Goal: Information Seeking & Learning: Learn about a topic

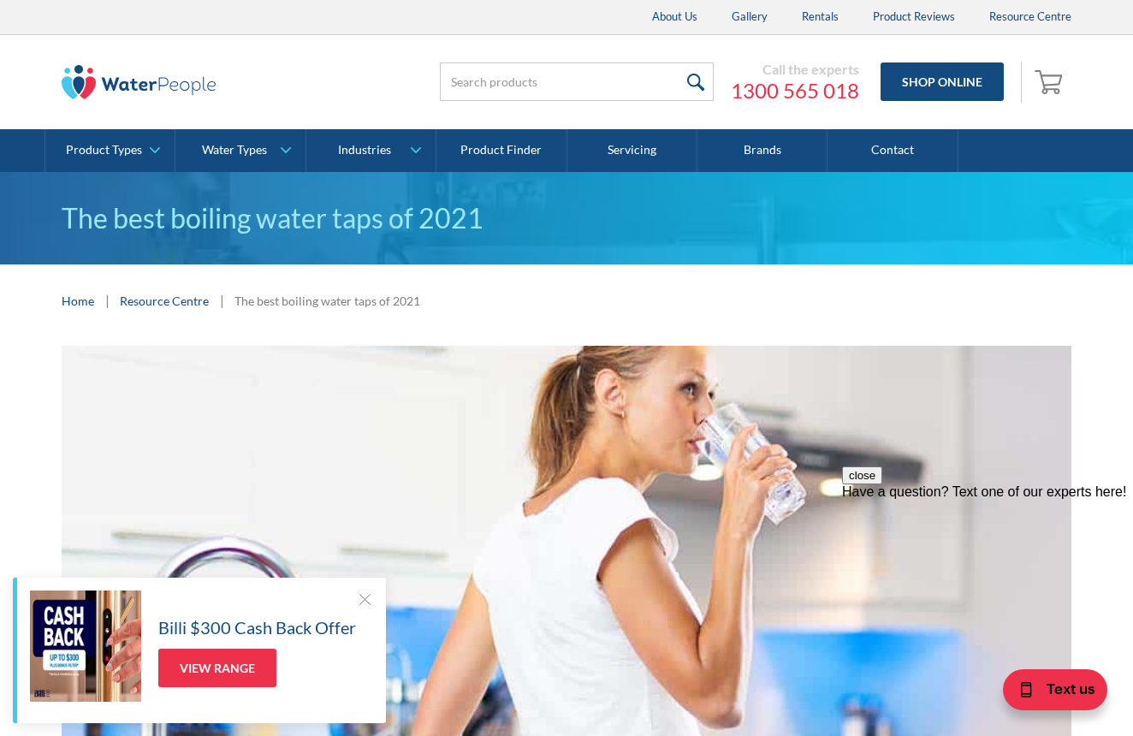
click at [361, 598] on div at bounding box center [364, 599] width 17 height 17
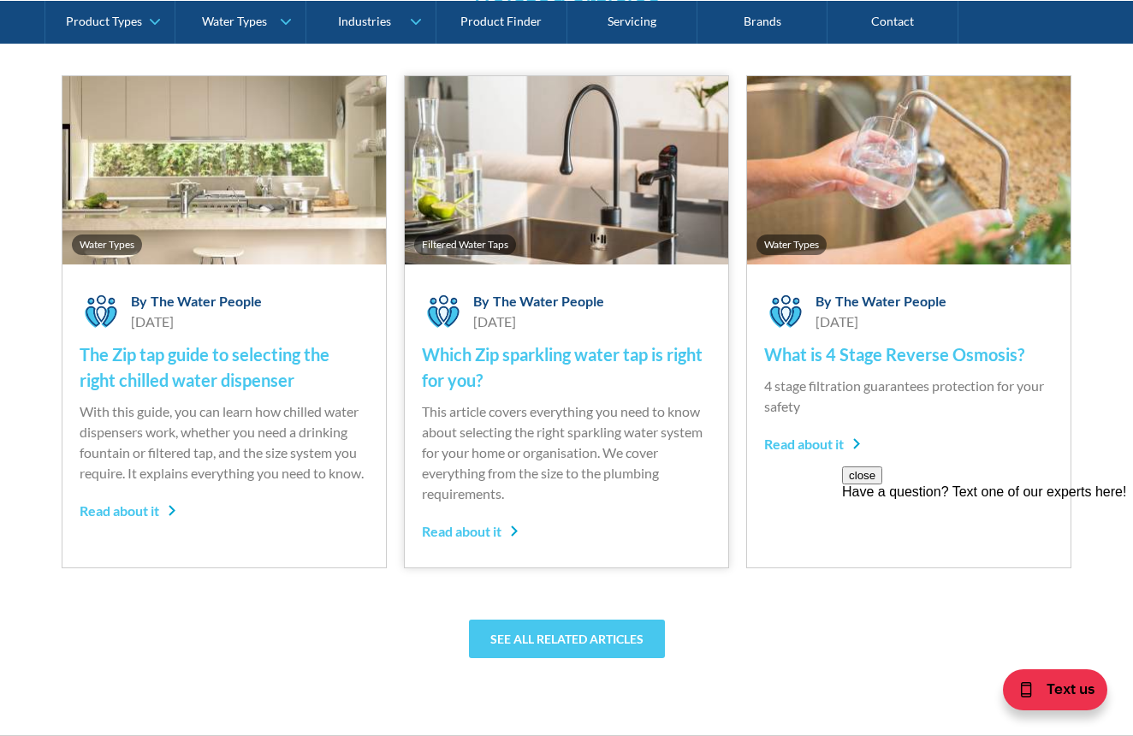
scroll to position [4393, 0]
click at [550, 357] on h4 "Which Zip sparkling water tap is right for you?" at bounding box center [566, 367] width 289 height 51
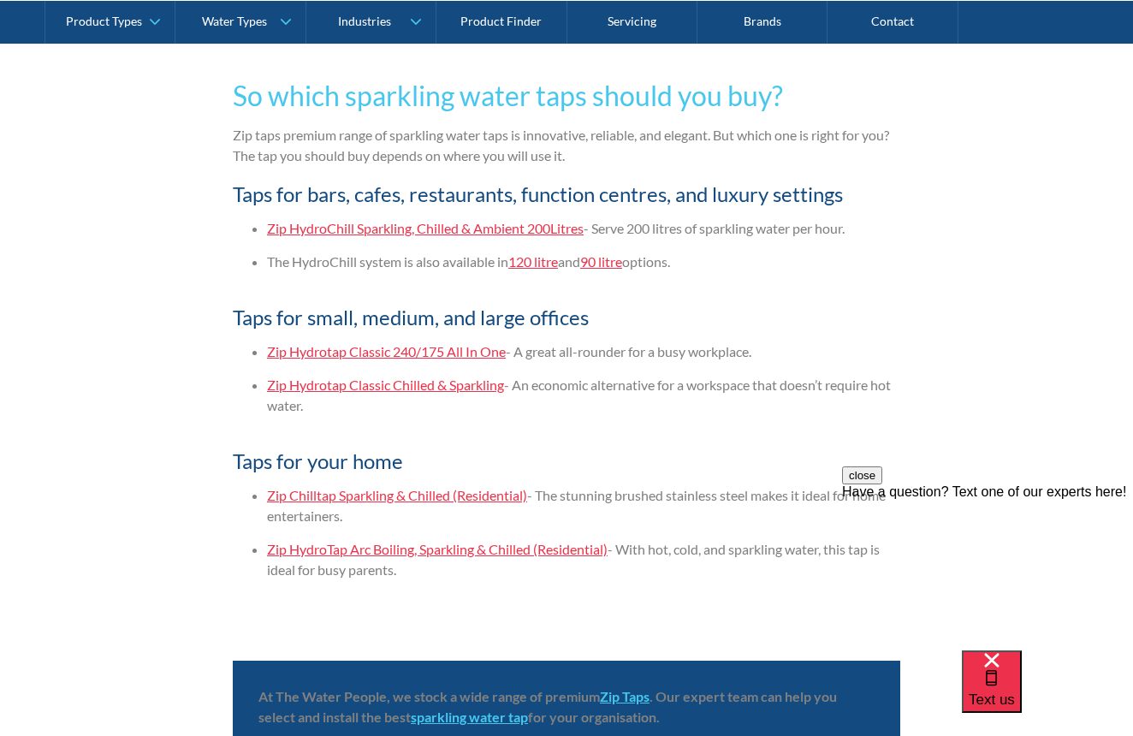
scroll to position [3953, 0]
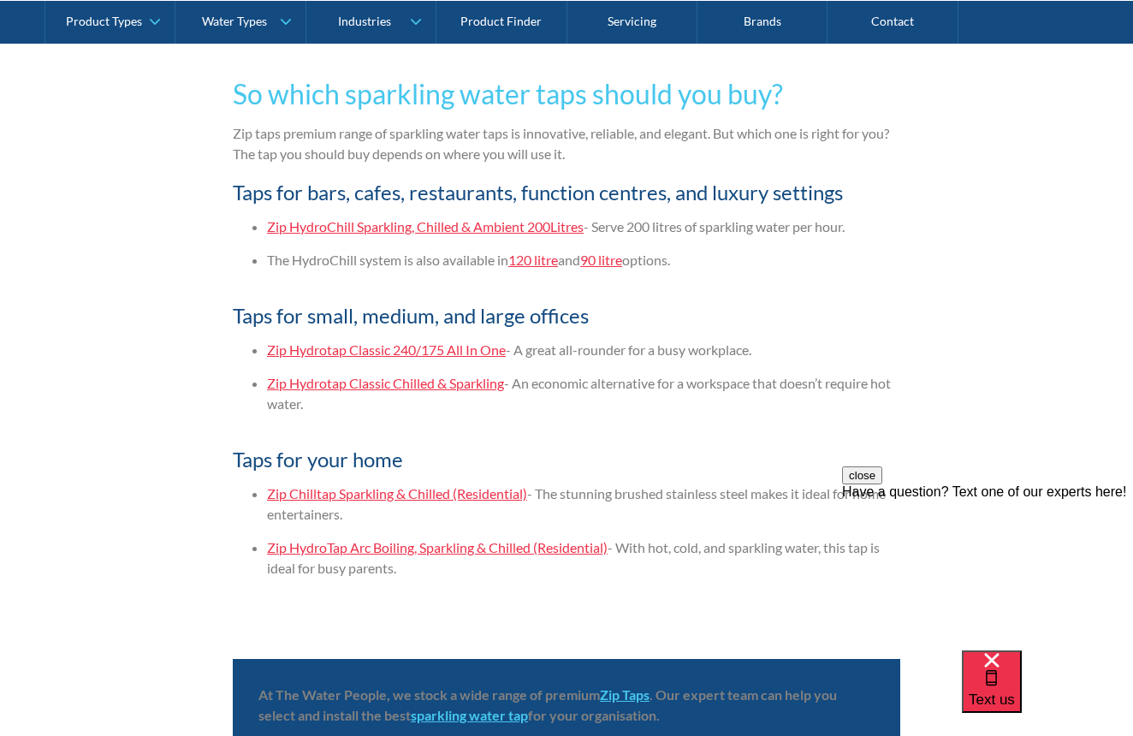
click at [395, 547] on link "Zip HydroTap Arc Boiling, Sparkling & Chilled (Residential)" at bounding box center [437, 547] width 341 height 16
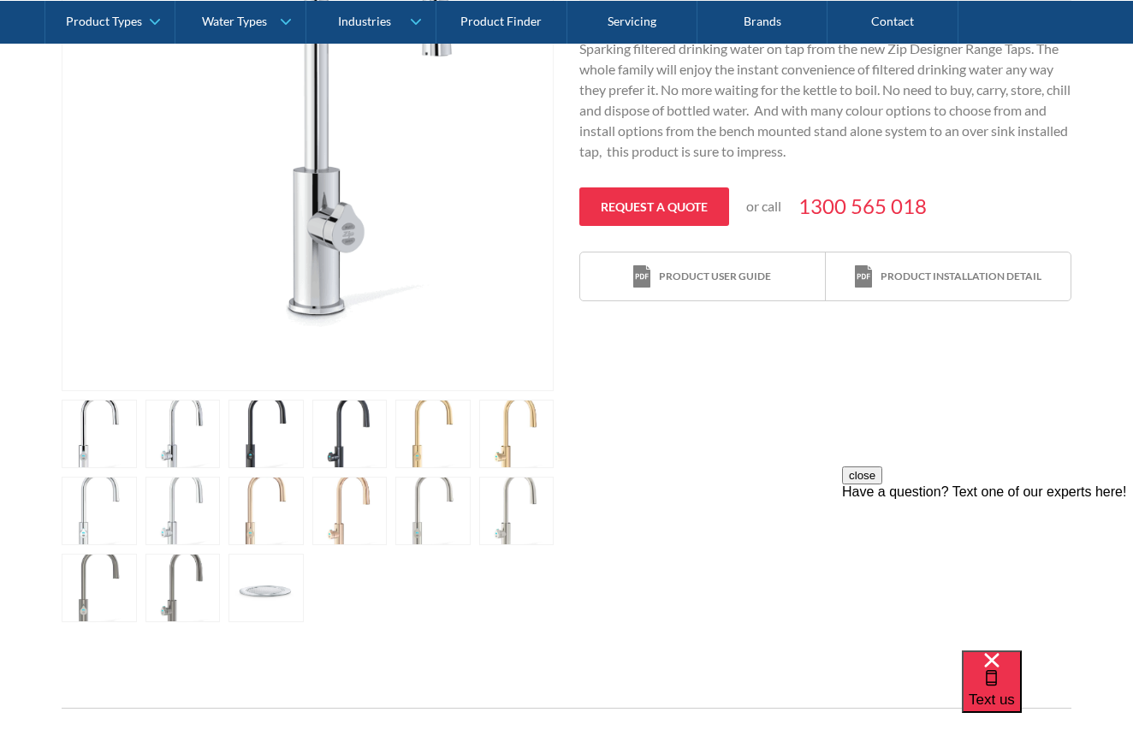
scroll to position [606, 0]
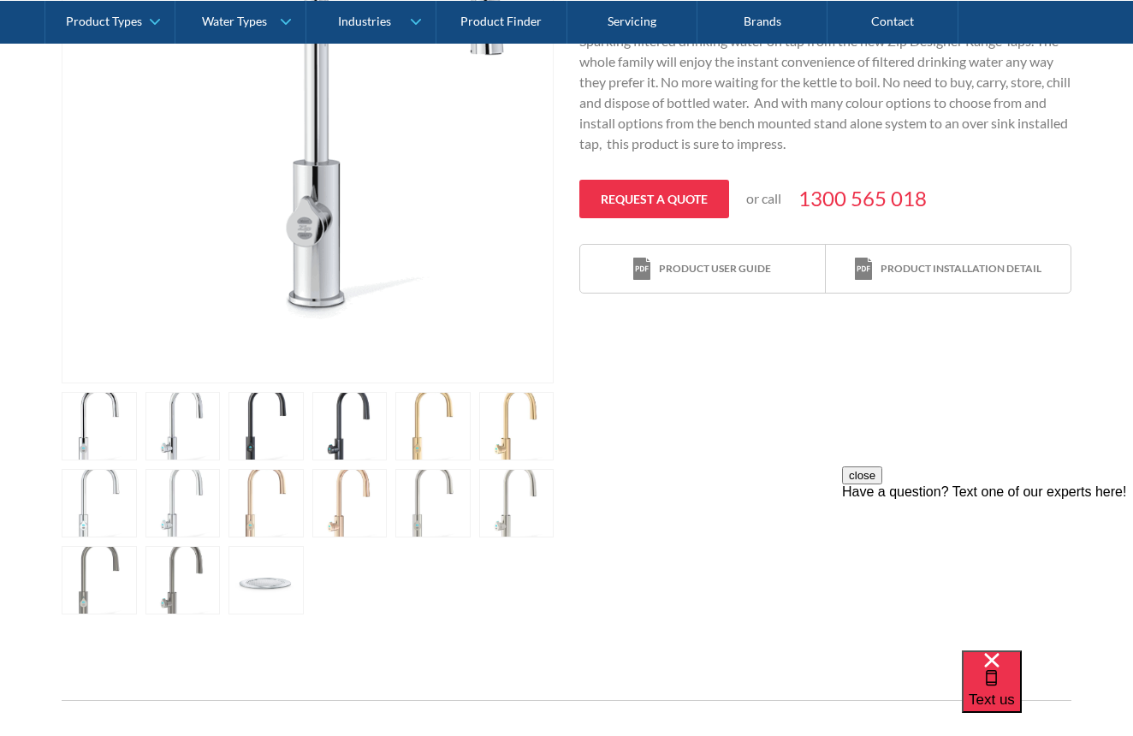
click at [191, 431] on link "open lightbox" at bounding box center [183, 426] width 75 height 68
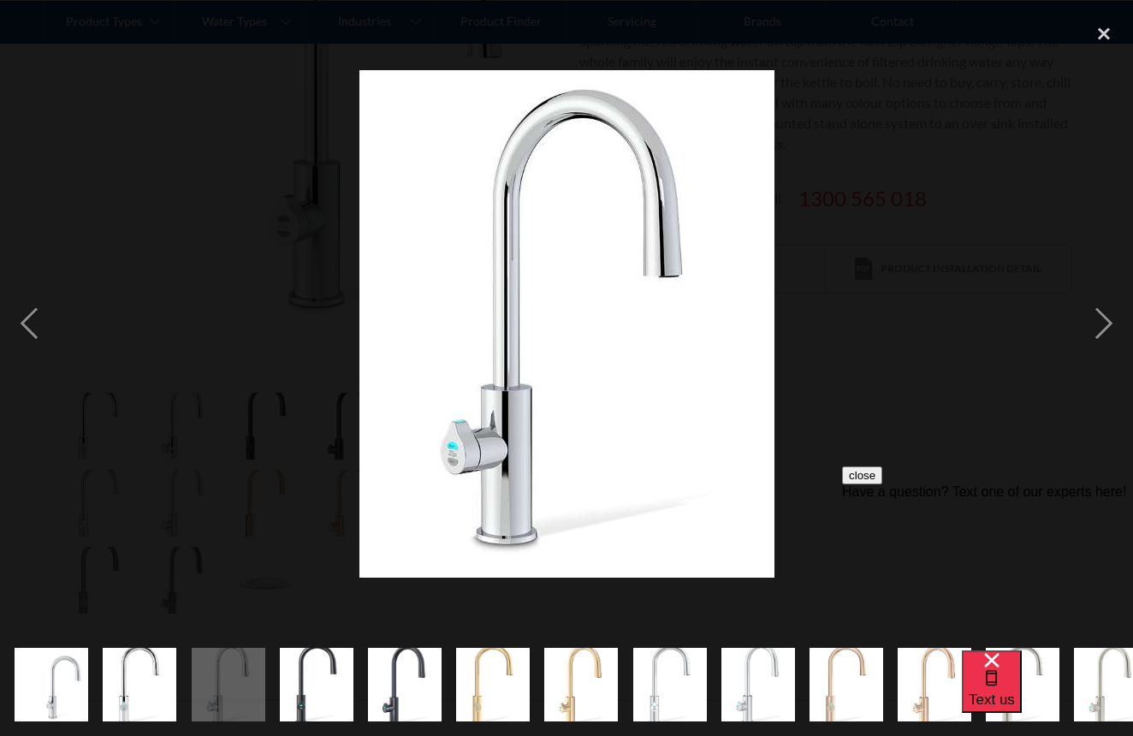
click at [318, 676] on img "show item 4 of 16" at bounding box center [317, 684] width 74 height 90
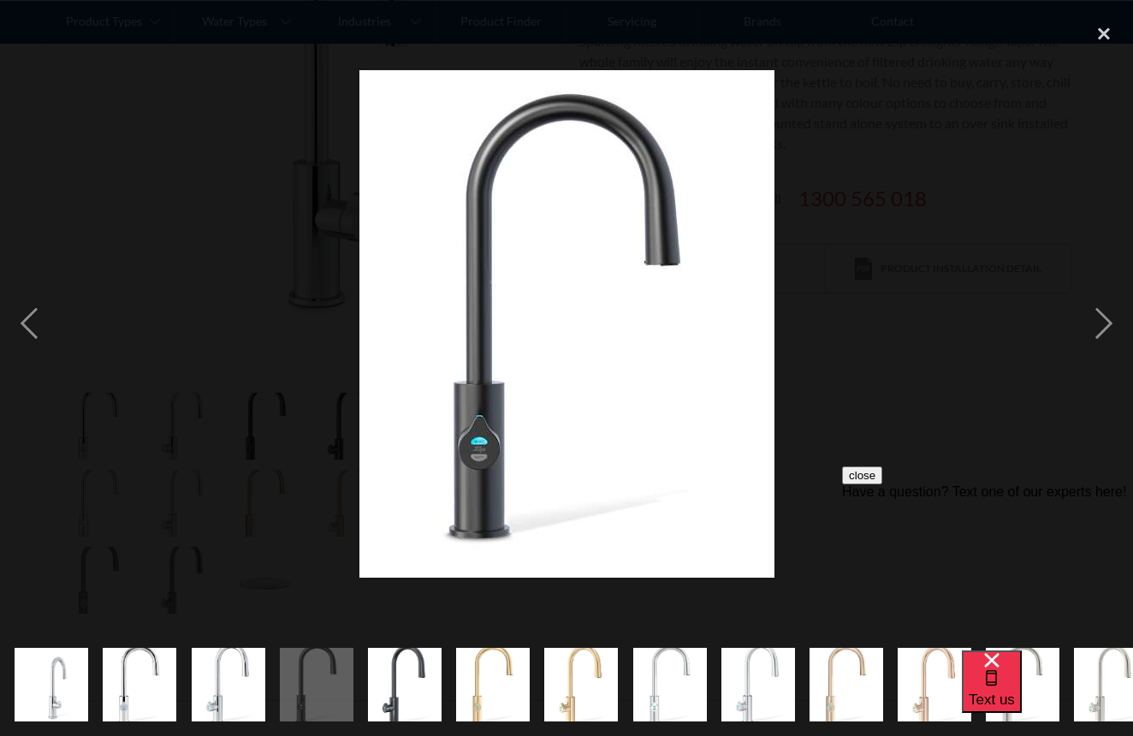
click at [404, 681] on img "show item 5 of 16" at bounding box center [405, 684] width 74 height 90
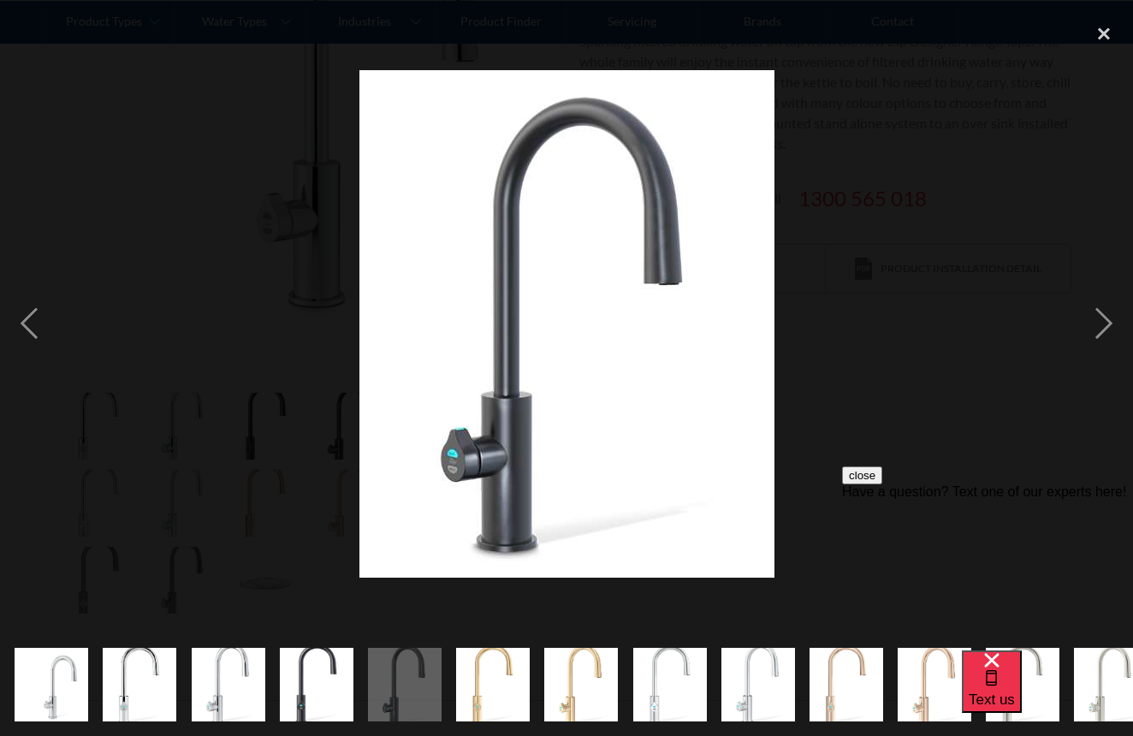
click at [481, 680] on img "show item 6 of 16" at bounding box center [493, 684] width 74 height 90
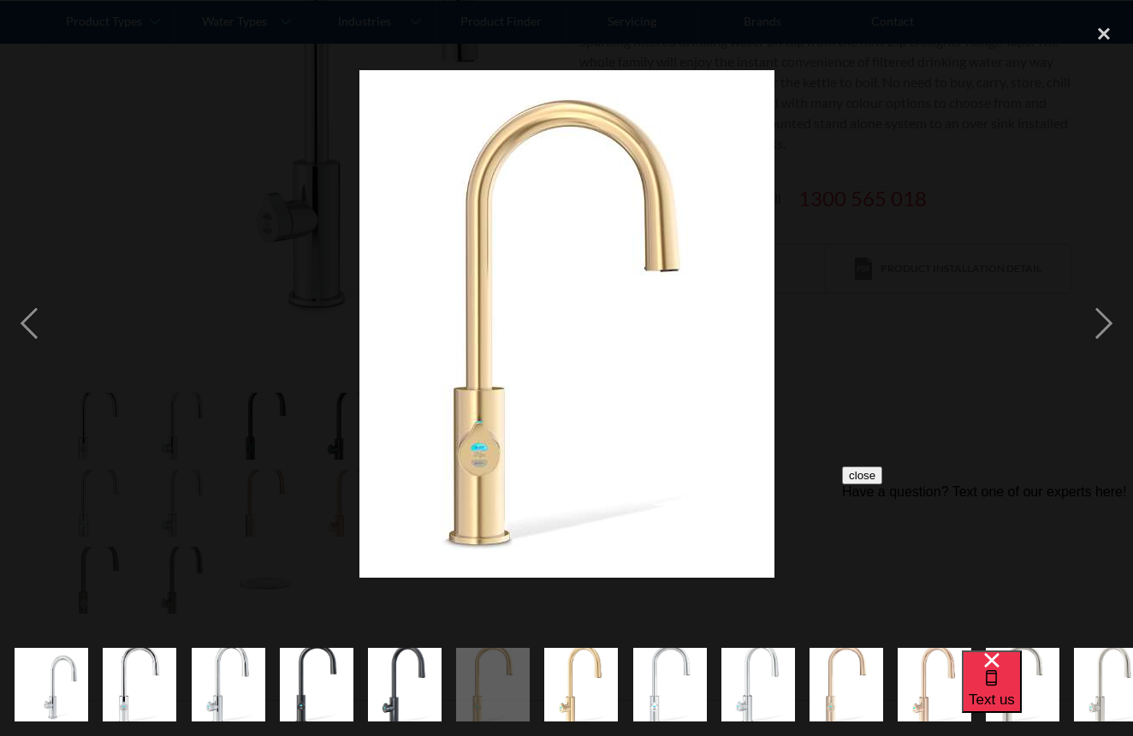
click at [1002, 709] on div "Text us" at bounding box center [1047, 694] width 171 height 86
click at [1003, 713] on div "Text us" at bounding box center [1047, 694] width 171 height 86
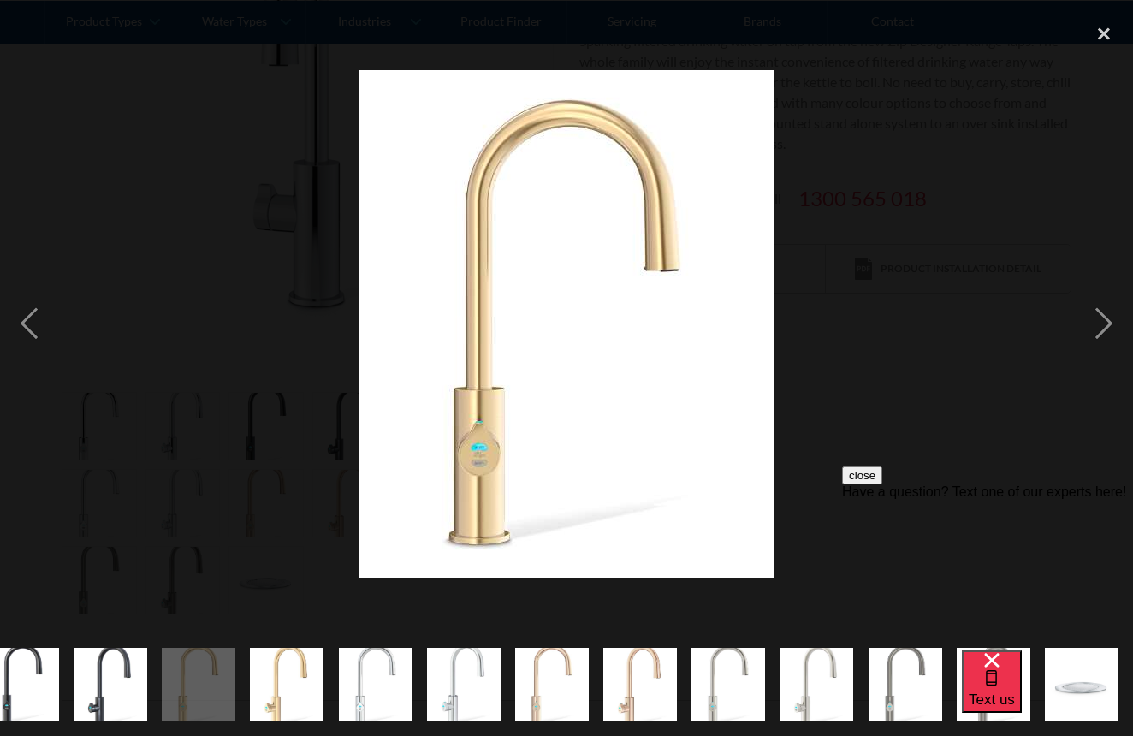
scroll to position [0, 294]
click at [920, 693] on img "show item 14 of 16" at bounding box center [906, 684] width 74 height 90
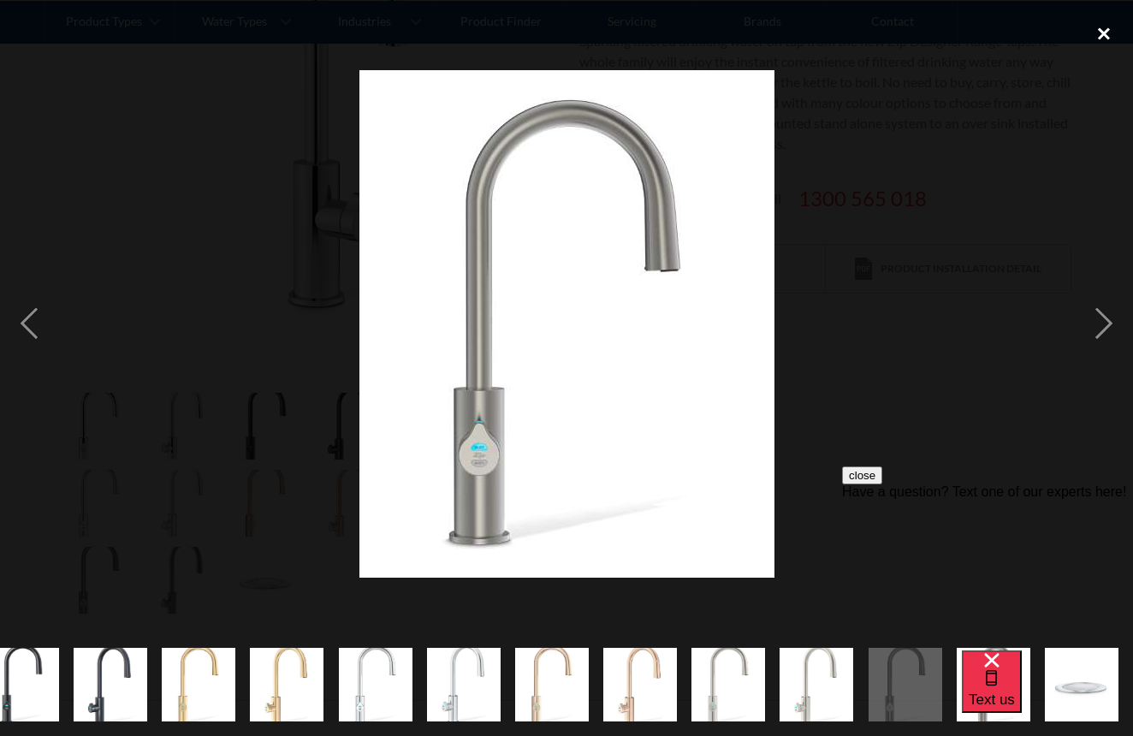
click at [1104, 31] on div "close lightbox" at bounding box center [1104, 34] width 58 height 38
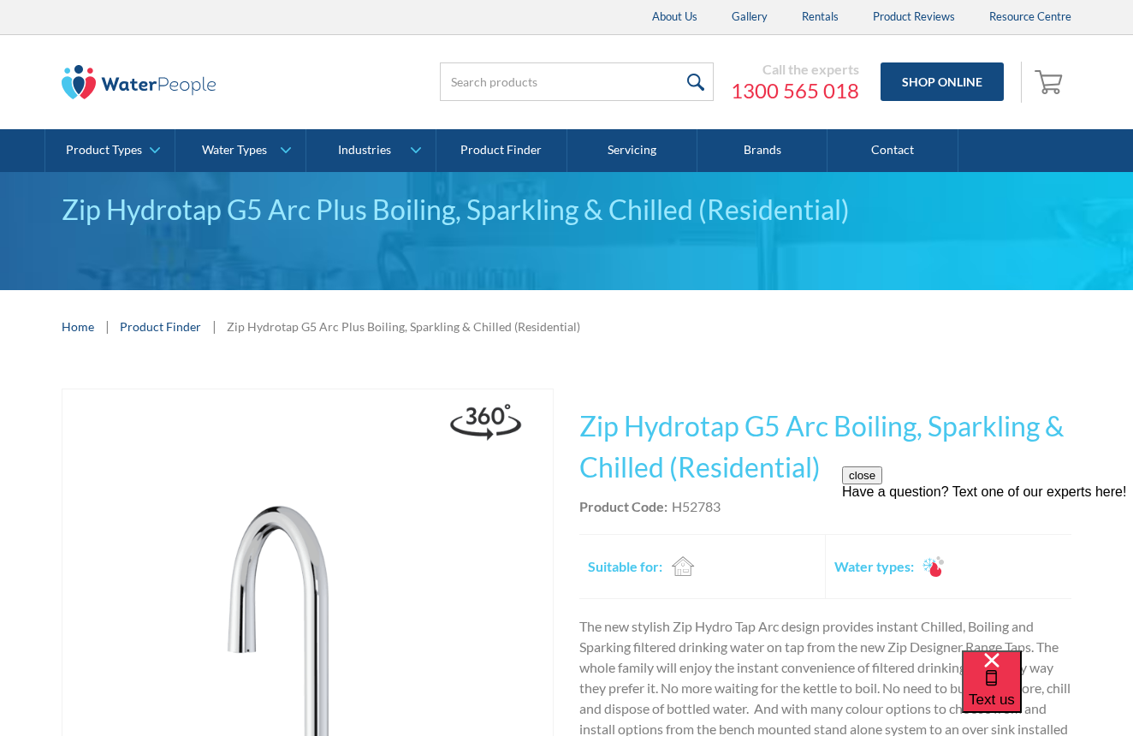
scroll to position [0, 0]
